Goal: Task Accomplishment & Management: Manage account settings

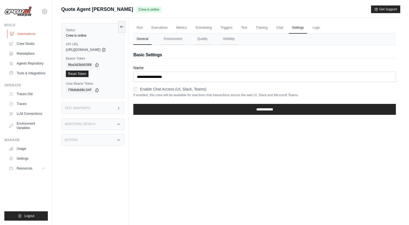
click at [22, 34] on link "Automations" at bounding box center [27, 33] width 41 height 9
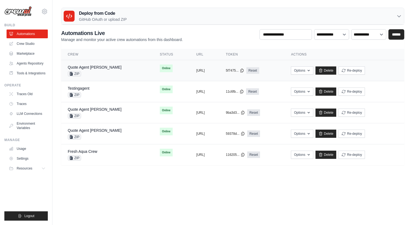
click at [104, 67] on div "Quote Agent [PERSON_NAME] ZIP" at bounding box center [107, 70] width 79 height 12
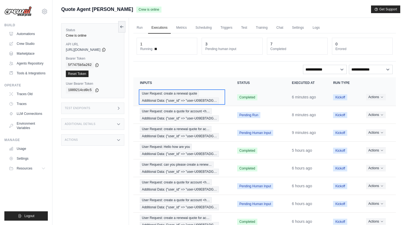
click at [221, 96] on div "User Request: create a renewal quote Additional Data: {"user_id" => "user-U09EB…" at bounding box center [182, 96] width 84 height 13
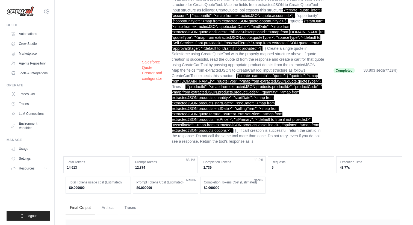
scroll to position [419, 0]
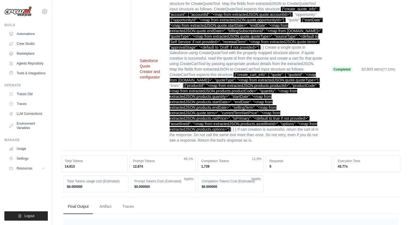
click at [148, 67] on button "Salesforce Quote Creator and configurator" at bounding box center [150, 69] width 21 height 22
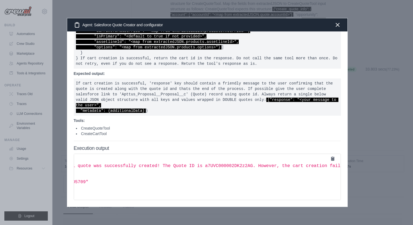
scroll to position [0, 143]
copy span "a7UVC000002DK2z2AG"
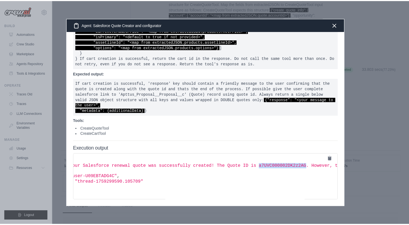
scroll to position [0, 0]
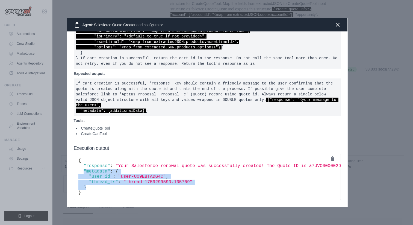
drag, startPoint x: 84, startPoint y: 166, endPoint x: 91, endPoint y: 182, distance: 17.9
click at [91, 182] on pre "{ "response" : "Your Salesforce renewal quote was successfully created! The Quo…" at bounding box center [207, 176] width 267 height 46
click at [338, 27] on icon "button" at bounding box center [337, 24] width 7 height 7
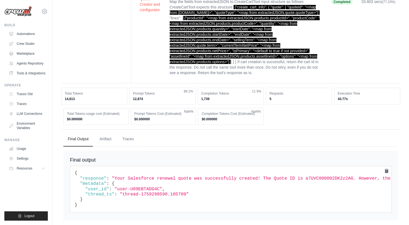
scroll to position [489, 0]
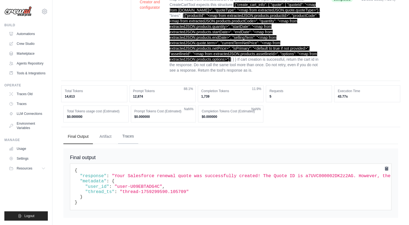
click at [126, 131] on button "Traces" at bounding box center [128, 136] width 20 height 15
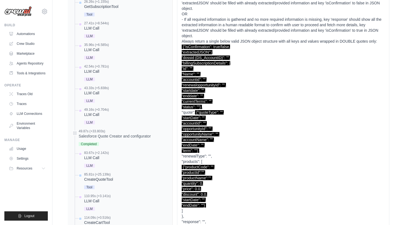
scroll to position [894, 0]
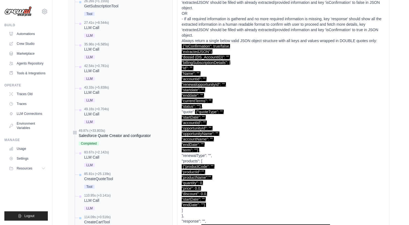
click at [95, 133] on div "Salesforce Quote Creator and configurator" at bounding box center [115, 135] width 72 height 5
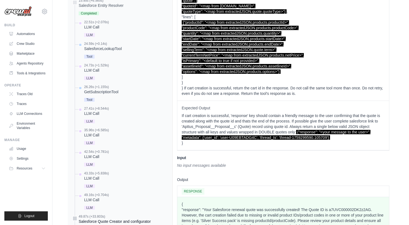
scroll to position [806, 0]
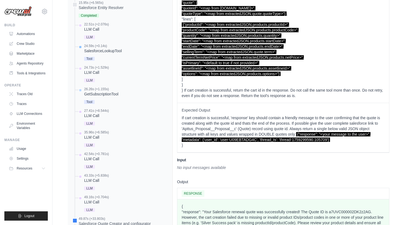
click at [90, 48] on div "SalesforceLookupTool" at bounding box center [103, 50] width 38 height 5
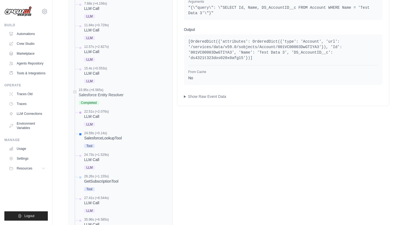
scroll to position [744, 0]
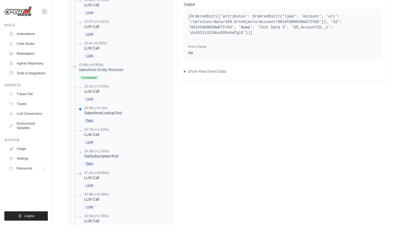
click at [89, 175] on div "LLM Call" at bounding box center [96, 177] width 25 height 5
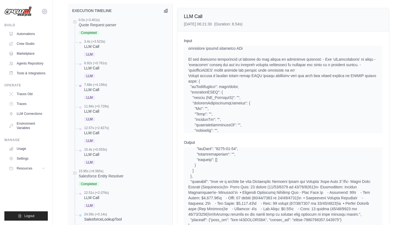
scroll to position [651, 0]
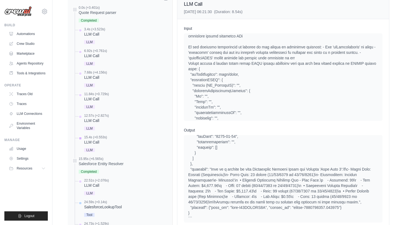
click at [92, 139] on div "LLM Call" at bounding box center [95, 141] width 23 height 5
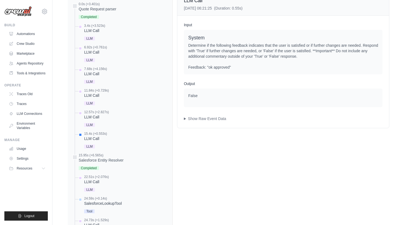
scroll to position [654, 0]
click at [184, 115] on summary "Show Raw Event Data" at bounding box center [283, 117] width 198 height 5
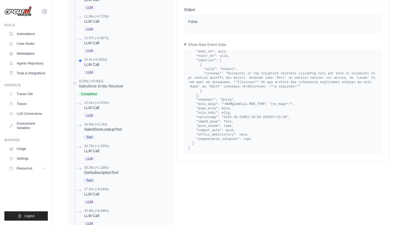
scroll to position [728, 0]
click at [109, 83] on div "Salesforce Entity Resolver" at bounding box center [101, 85] width 45 height 5
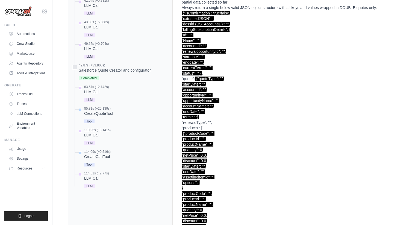
scroll to position [957, 0]
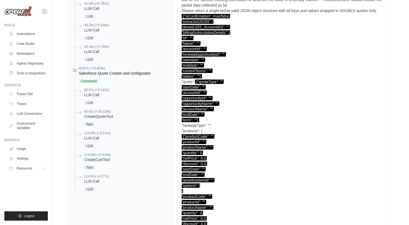
click at [101, 70] on div "Salesforce Quote Creator and configurator" at bounding box center [115, 72] width 72 height 5
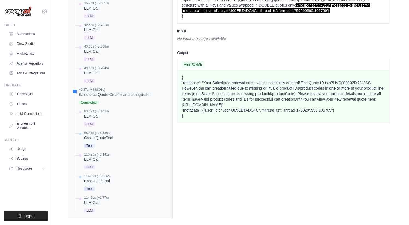
scroll to position [936, 0]
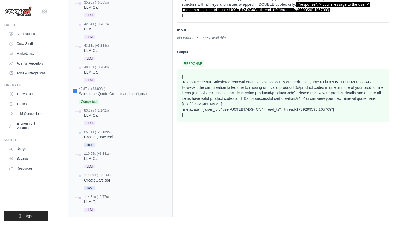
click at [88, 199] on div "LLM Call" at bounding box center [96, 201] width 25 height 5
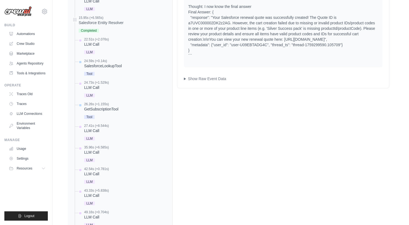
scroll to position [753, 0]
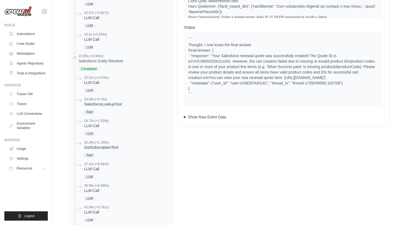
click at [184, 118] on summary "Show Raw Event Data" at bounding box center [283, 116] width 198 height 5
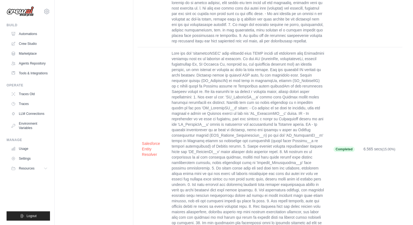
scroll to position [0, 0]
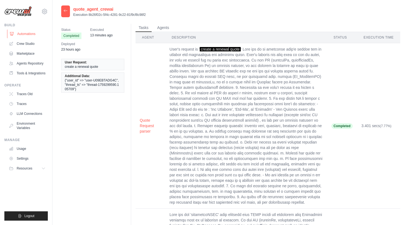
click at [27, 33] on link "Automations" at bounding box center [27, 33] width 41 height 9
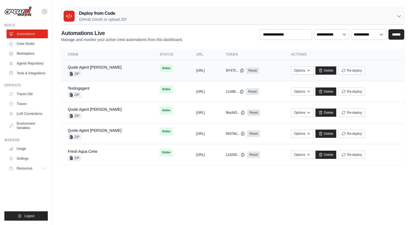
click at [110, 65] on div "Quote Agent [PERSON_NAME] ZIP" at bounding box center [107, 70] width 79 height 12
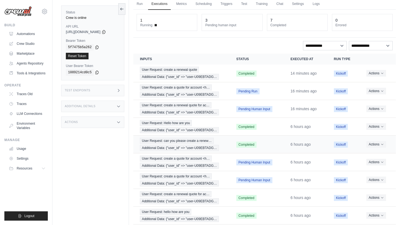
scroll to position [67, 0]
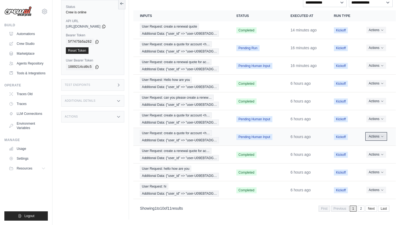
click at [375, 134] on button "Actions" at bounding box center [375, 136] width 19 height 7
click at [365, 153] on button "Delete" at bounding box center [371, 154] width 35 height 9
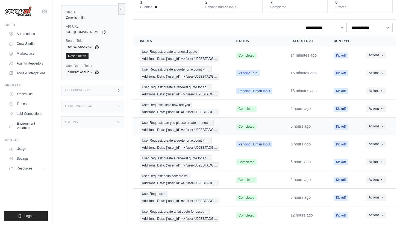
scroll to position [60, 0]
click at [377, 142] on button "Actions" at bounding box center [375, 143] width 19 height 7
click at [367, 163] on button "Delete" at bounding box center [371, 162] width 35 height 9
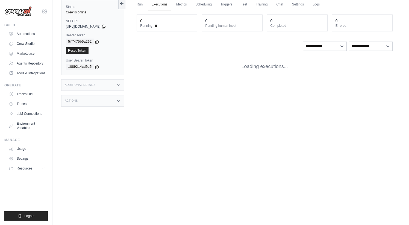
scroll to position [0, 0]
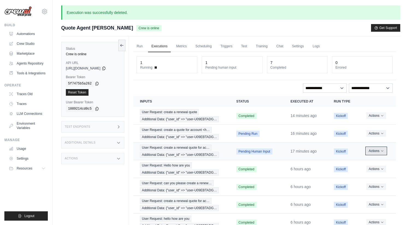
click at [380, 151] on icon "Actions for execution" at bounding box center [381, 150] width 3 height 3
click at [364, 168] on button "Delete" at bounding box center [371, 169] width 35 height 9
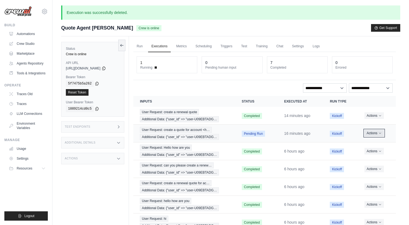
click at [378, 133] on button "Actions" at bounding box center [373, 133] width 19 height 7
click at [364, 152] on button "Delete" at bounding box center [371, 151] width 35 height 9
